Goal: Navigation & Orientation: Find specific page/section

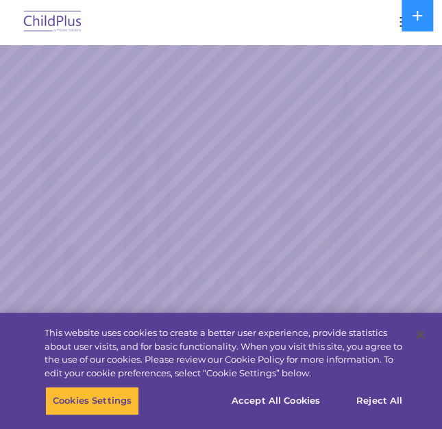
select select "MEDIUM"
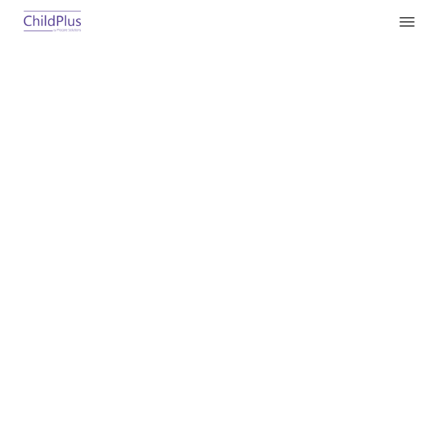
type input ""
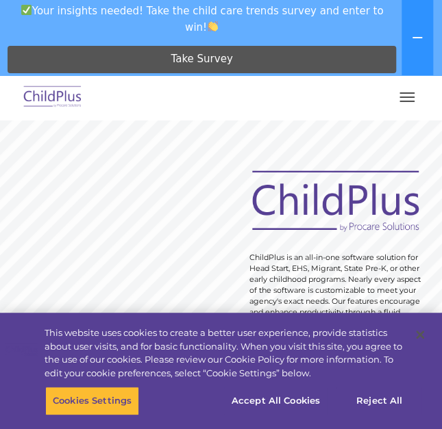
click at [412, 97] on span "button" at bounding box center [406, 97] width 15 height 1
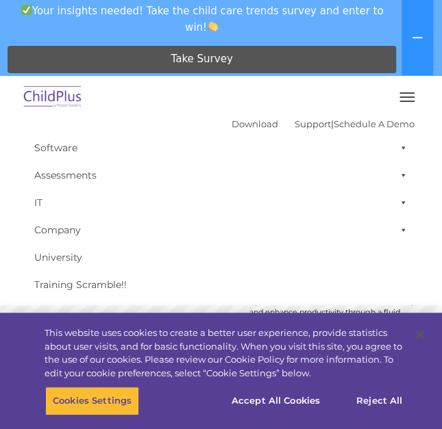
click at [406, 97] on span "button" at bounding box center [406, 97] width 15 height 1
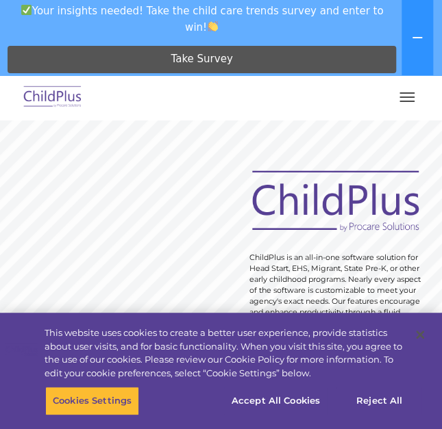
click at [406, 98] on button "button" at bounding box center [407, 97] width 29 height 22
